Goal: Information Seeking & Learning: Learn about a topic

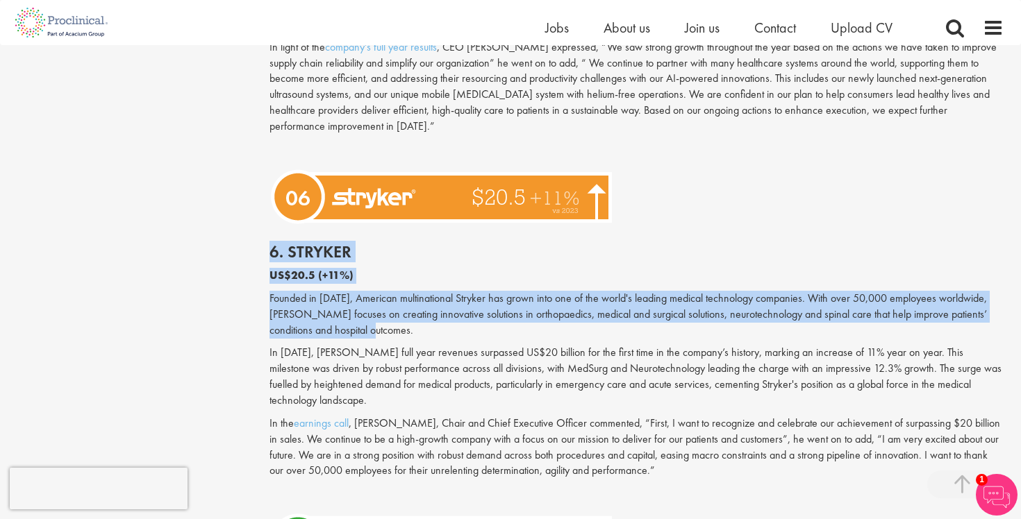
drag, startPoint x: 267, startPoint y: 275, endPoint x: 378, endPoint y: 312, distance: 117.9
click at [378, 312] on div "Who are the top 10 medical device companies in the world in [DATE]? our consult…" at bounding box center [637, 42] width 756 height 4316
click at [378, 312] on p "Founded in [DATE], American multinational Stryker has grown into one of the wor…" at bounding box center [636, 315] width 735 height 48
drag, startPoint x: 378, startPoint y: 312, endPoint x: 267, endPoint y: 222, distance: 144.1
click at [267, 222] on div "Who are the top 10 medical device companies in the world in [DATE]? our consult…" at bounding box center [637, 42] width 756 height 4316
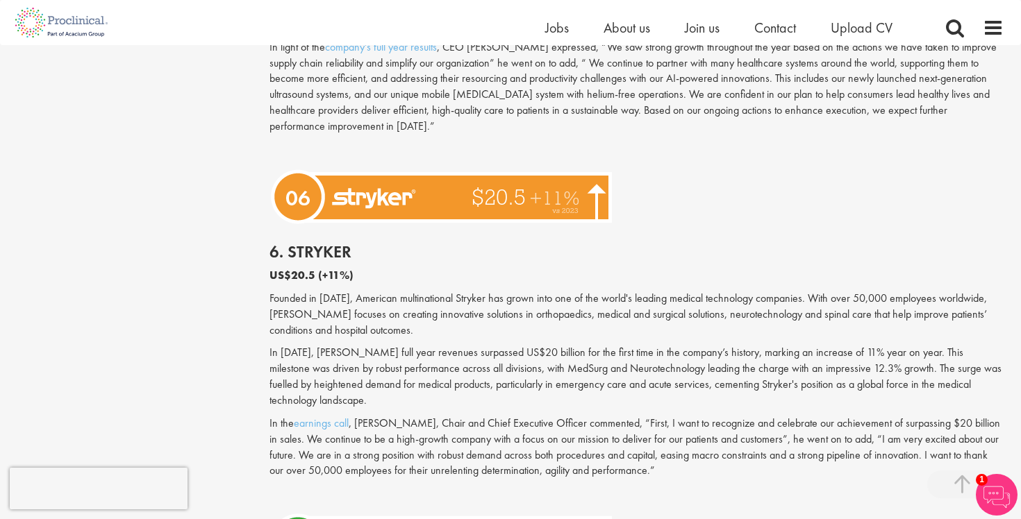
click at [285, 268] on div "6. [PERSON_NAME] US$20.5 (+11%) Founded in [DATE], American multinational Stryk…" at bounding box center [637, 369] width 756 height 280
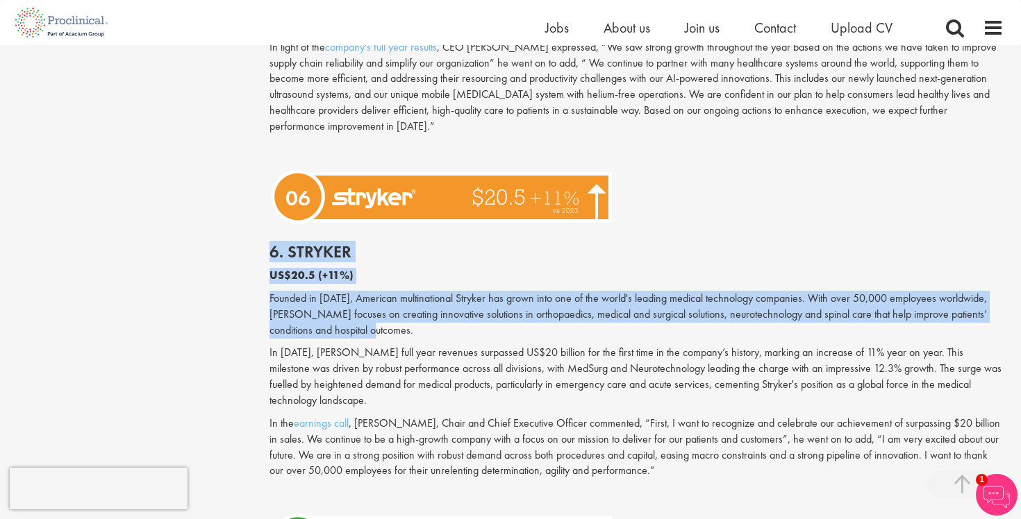
drag, startPoint x: 265, startPoint y: 232, endPoint x: 350, endPoint y: 315, distance: 118.3
click at [348, 316] on div "Who are the top 10 medical device companies in the world in [DATE]? our consult…" at bounding box center [637, 42] width 756 height 4316
click at [350, 315] on p "Founded in [DATE], American multinational Stryker has grown into one of the wor…" at bounding box center [636, 315] width 735 height 48
drag, startPoint x: 255, startPoint y: 237, endPoint x: 397, endPoint y: 337, distance: 173.0
click at [397, 337] on div "Content types Quizzes Blogs Guidebooks Videos Infographics Case studies Press r…" at bounding box center [510, 42] width 1007 height 4330
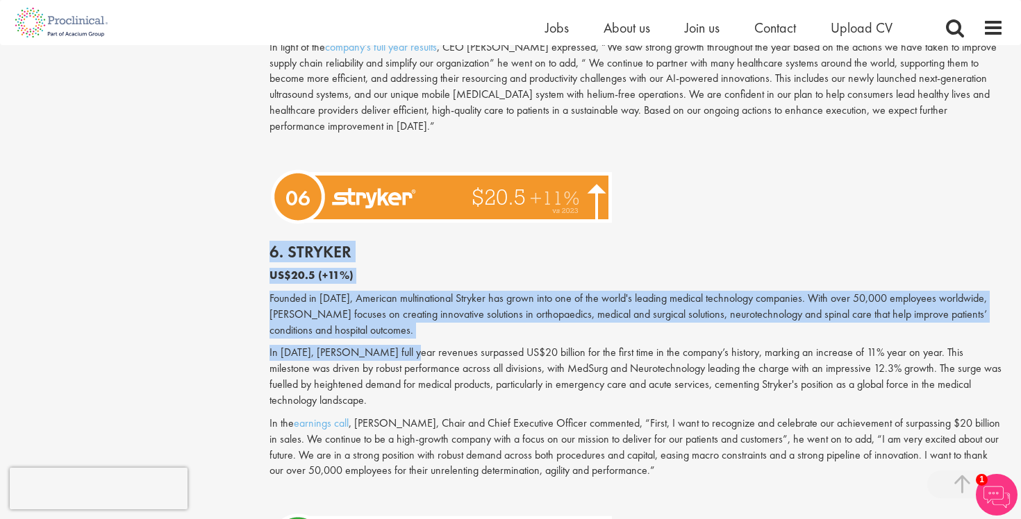
click at [397, 345] on p "In [DATE], [PERSON_NAME] full year revenues surpassed US$20 billion for the fir…" at bounding box center [636, 376] width 735 height 63
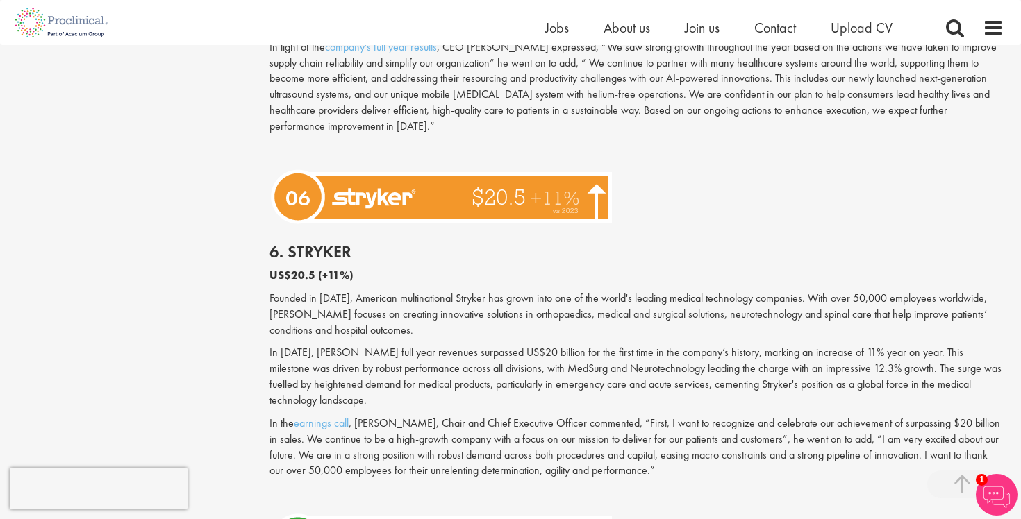
click at [583, 353] on p "In [DATE], [PERSON_NAME] full year revenues surpassed US$20 billion for the fir…" at bounding box center [636, 376] width 735 height 63
